Goal: Communication & Community: Answer question/provide support

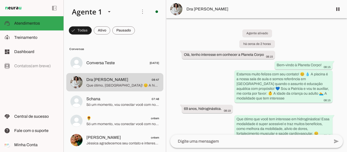
scroll to position [338, 0]
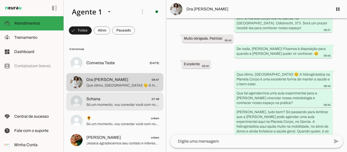
click at [111, 98] on span "Schana 07:48" at bounding box center [122, 99] width 73 height 6
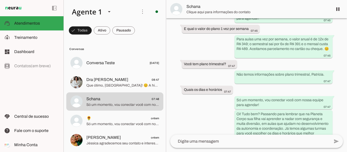
scroll to position [274, 0]
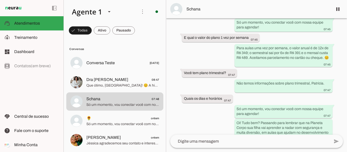
click at [215, 143] on textarea at bounding box center [250, 141] width 160 height 6
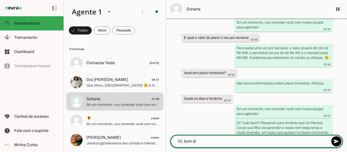
type textarea "Oi, bom dia"
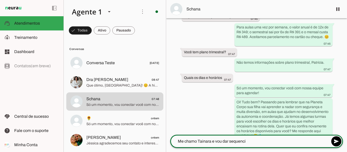
scroll to position [283, 0]
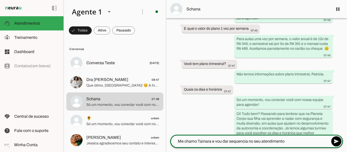
type textarea "Me chamo Tainara e vou dar sequencia no seu atendimento"
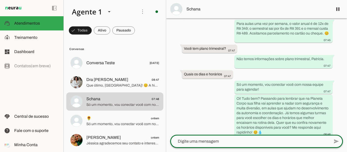
click at [338, 10] on span at bounding box center [338, 9] width 12 height 12
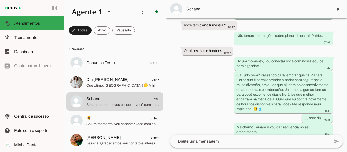
scroll to position [322, 0]
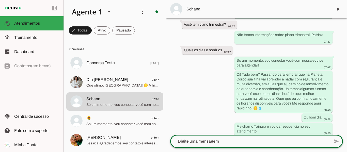
click at [226, 143] on textarea at bounding box center [250, 141] width 160 height 6
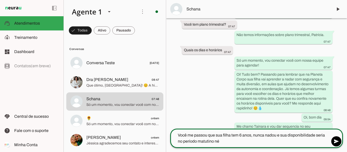
type textarea "Você me passou que sua filha tem 6 anos, nunca nadou e sua disponibilidade seri…"
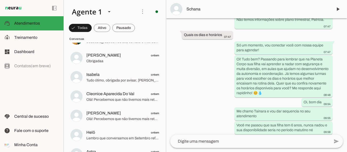
scroll to position [336, 0]
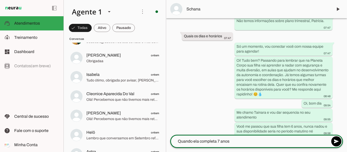
type textarea "Quando ela completa 7 anos?"
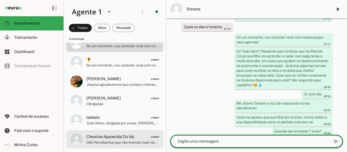
scroll to position [0, 0]
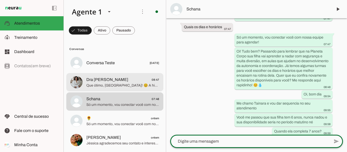
click at [117, 82] on span "Dra [PERSON_NAME]" at bounding box center [107, 80] width 42 height 6
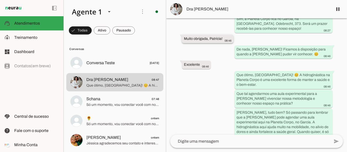
scroll to position [338, 0]
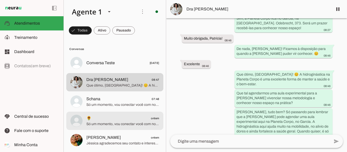
click at [92, 124] on span "Só um momento, vou conectar você com nossa equipe para agendar! Nossa equipe en…" at bounding box center [122, 124] width 73 height 5
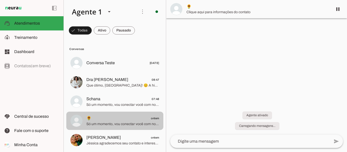
scroll to position [234, 0]
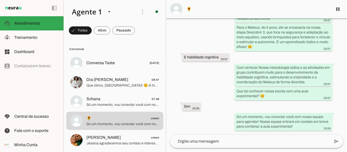
click at [66, 112] on button "🌻 ontem Só um momento, vou conectar você com nossa equipe para agendar! Nossa e…" at bounding box center [114, 121] width 97 height 18
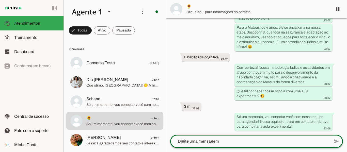
click at [202, 141] on textarea at bounding box center [250, 141] width 160 height 6
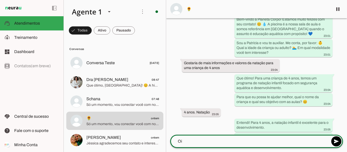
scroll to position [51, 0]
type textarea "Oi, bom dia, tudo bem?"
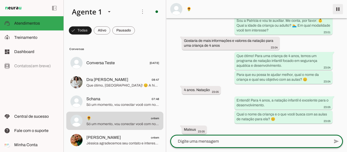
click at [338, 9] on span at bounding box center [338, 9] width 12 height 12
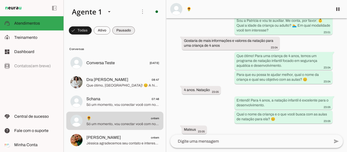
click at [125, 30] on span at bounding box center [123, 30] width 23 height 12
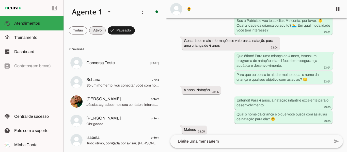
click at [99, 32] on span at bounding box center [97, 30] width 17 height 12
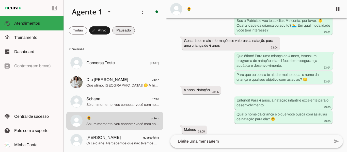
click at [122, 32] on span at bounding box center [123, 30] width 23 height 12
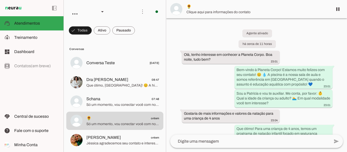
scroll to position [256, 0]
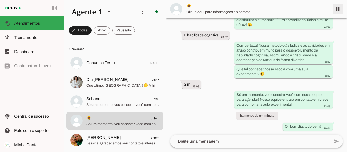
click at [338, 8] on span at bounding box center [338, 9] width 12 height 12
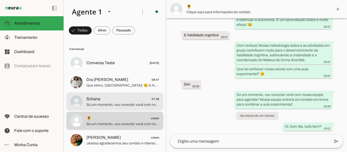
click at [108, 101] on span "Schana 07:48" at bounding box center [122, 99] width 73 height 6
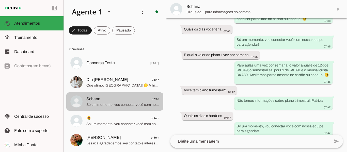
scroll to position [345, 0]
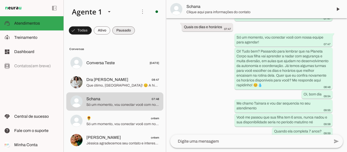
click at [121, 30] on span at bounding box center [123, 30] width 23 height 12
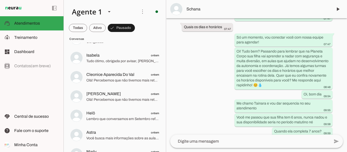
scroll to position [0, 0]
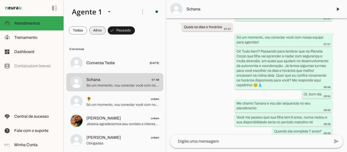
click at [94, 30] on span at bounding box center [97, 30] width 17 height 12
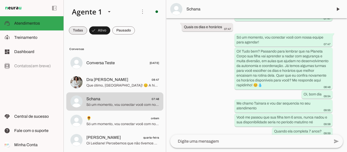
click at [76, 31] on span at bounding box center [78, 30] width 18 height 12
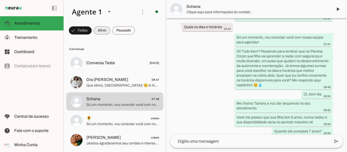
click at [100, 33] on span at bounding box center [102, 30] width 17 height 12
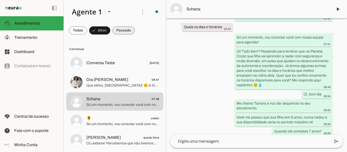
click at [122, 32] on span at bounding box center [123, 30] width 23 height 12
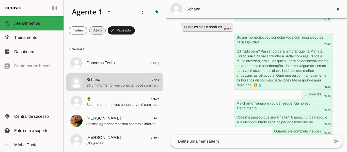
click at [95, 34] on span at bounding box center [97, 30] width 17 height 12
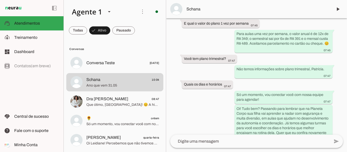
scroll to position [280, 0]
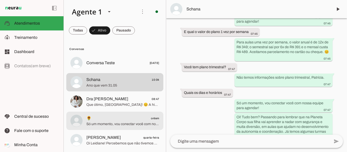
click at [98, 121] on span "🌻 ontem" at bounding box center [122, 118] width 73 height 6
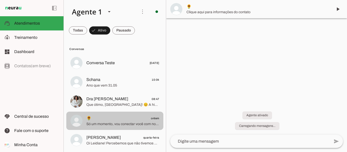
scroll to position [256, 0]
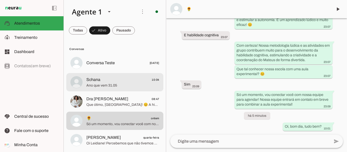
click at [99, 86] on span "Ano que vem 31.05" at bounding box center [122, 85] width 73 height 5
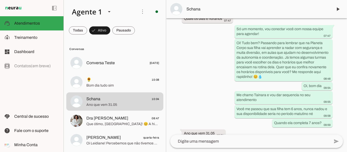
scroll to position [356, 0]
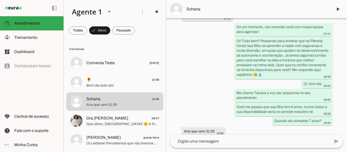
click at [225, 140] on textarea at bounding box center [250, 141] width 160 height 6
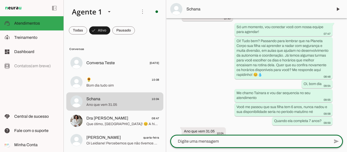
click at [218, 144] on textarea at bounding box center [250, 141] width 160 height 6
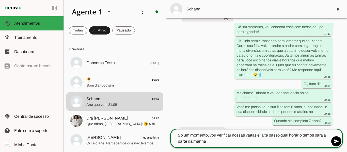
type textarea "Só um momento, vou verificar nossas vagas e já te passo qual horário temos para…"
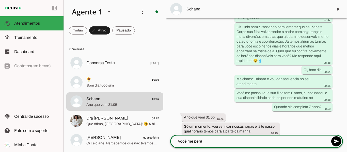
scroll to position [371, 0]
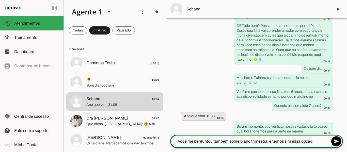
type textarea "Você me perguntou também sobre plano trimestral e temos sim essa opção"
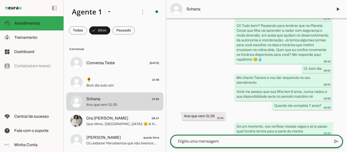
scroll to position [386, 0]
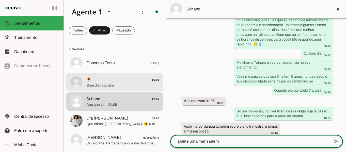
click at [111, 84] on span "Bom dia tudo sim" at bounding box center [122, 85] width 73 height 5
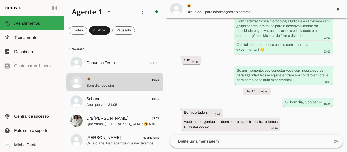
scroll to position [267, 0]
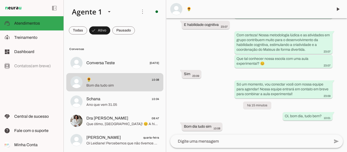
click at [255, 144] on textarea at bounding box center [250, 141] width 160 height 6
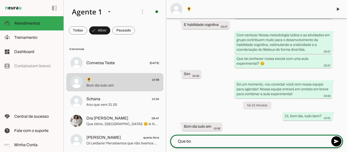
type textarea "Que bom"
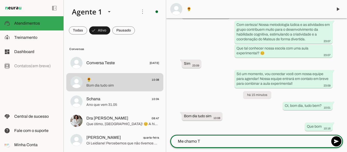
scroll to position [277, 0]
type textarea "Me [PERSON_NAME] e vou dar continuidade no seu atendimento"
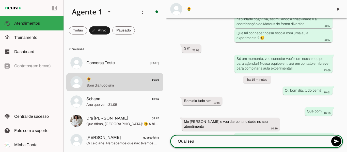
scroll to position [291, 0]
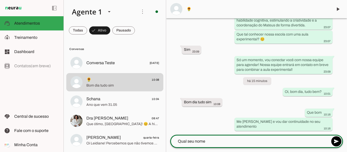
type textarea "Qual seu nome?"
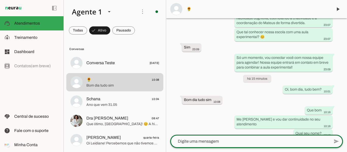
scroll to position [300, 0]
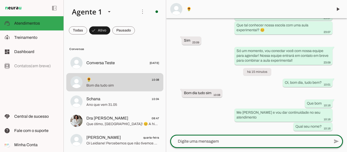
click at [212, 137] on div at bounding box center [250, 141] width 160 height 13
click at [211, 145] on div at bounding box center [250, 141] width 160 height 13
click at [207, 142] on textarea at bounding box center [250, 141] width 160 height 6
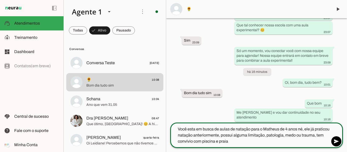
type textarea "Você esta em busca de aulas de natação para o Matheus de 4 anos né, ele já prat…"
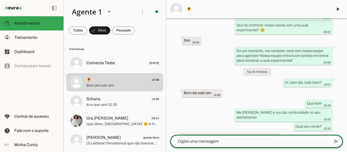
scroll to position [325, 0]
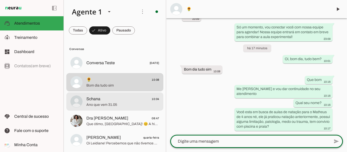
click at [93, 103] on span "Ano que vem 31.05" at bounding box center [122, 104] width 73 height 5
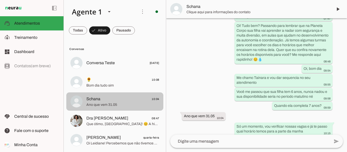
scroll to position [385, 0]
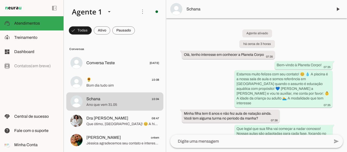
scroll to position [385, 0]
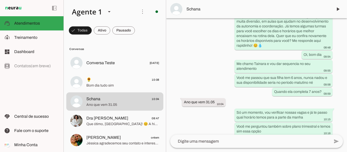
click at [333, 98] on div "Agente ativado há cerca de 3 horas Olá, tenho interesse em conhecer a Planeta C…" at bounding box center [256, 76] width 181 height 117
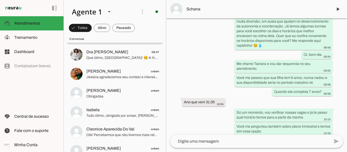
scroll to position [0, 0]
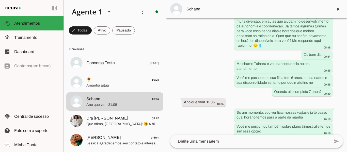
click at [229, 142] on textarea at bounding box center [250, 141] width 160 height 6
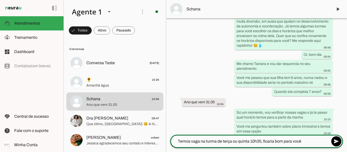
type textarea "Temos vaga na turma de terça ou quinta 10h35, ficaria bom para você?"
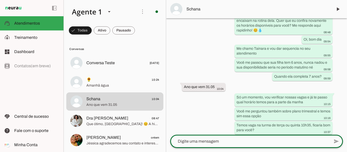
scroll to position [399, 0]
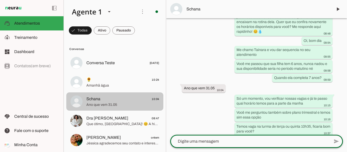
click at [102, 84] on span "Amanhã água" at bounding box center [122, 85] width 73 height 5
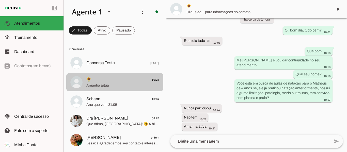
scroll to position [353, 0]
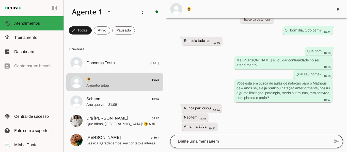
click at [226, 145] on div at bounding box center [250, 141] width 160 height 13
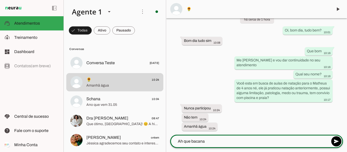
type textarea "Ah que bacana"
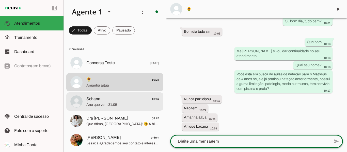
click at [103, 102] on span "Ano que vem 31.05" at bounding box center [122, 104] width 73 height 5
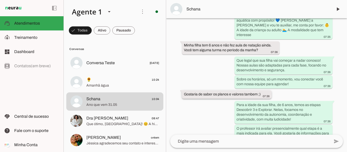
scroll to position [76, 0]
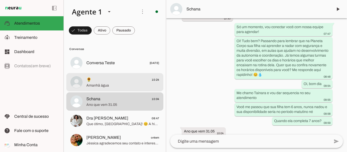
click at [101, 82] on span "🌻 10:24" at bounding box center [122, 80] width 73 height 6
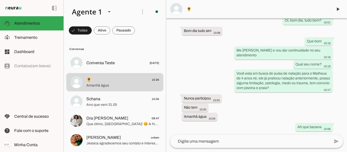
scroll to position [363, 0]
click at [66, 73] on button "🌻 10:24 Amanhã água" at bounding box center [114, 82] width 97 height 18
click at [219, 139] on textarea at bounding box center [250, 141] width 160 height 6
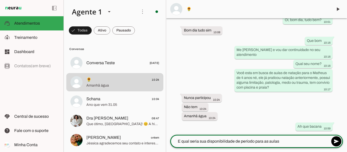
type textarea "E qual seria sua disponibilidade de período para as aulas?"
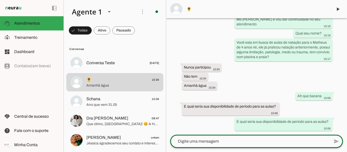
scroll to position [377, 0]
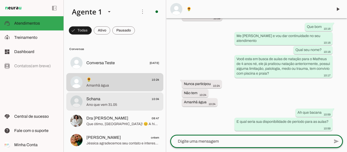
click at [108, 101] on span "Schana 10:04" at bounding box center [122, 99] width 73 height 6
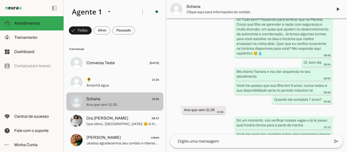
scroll to position [399, 0]
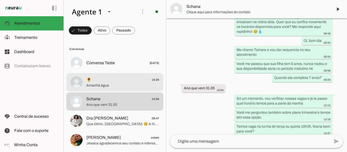
click at [102, 80] on span "🌻 10:24" at bounding box center [122, 80] width 73 height 6
